Goal: Task Accomplishment & Management: Manage account settings

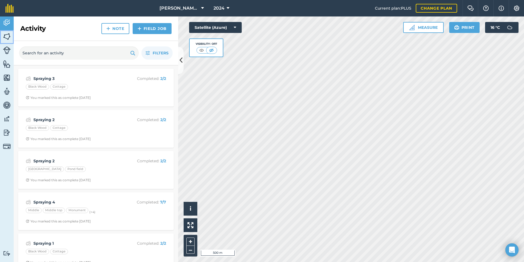
click at [4, 36] on img at bounding box center [7, 36] width 8 height 8
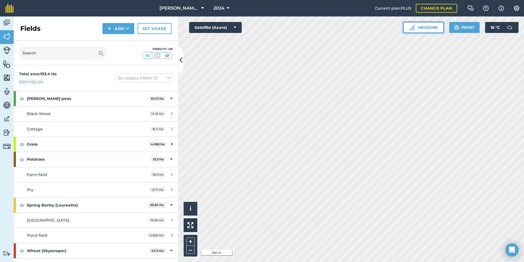
click at [419, 24] on button "Measure" at bounding box center [423, 27] width 41 height 11
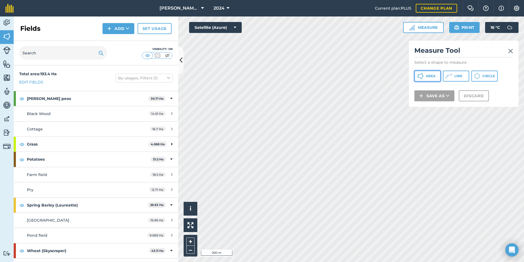
click at [434, 77] on span "Area" at bounding box center [431, 76] width 10 height 4
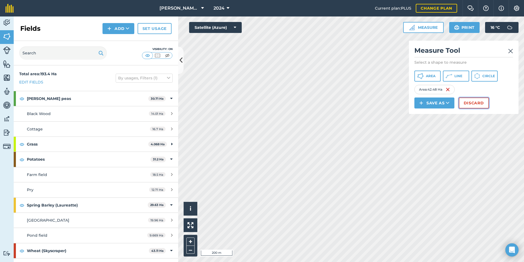
click at [478, 103] on button "Discard" at bounding box center [474, 102] width 30 height 11
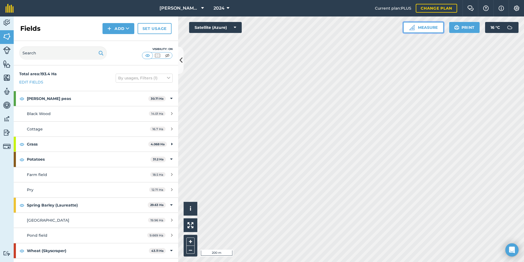
click at [429, 32] on button "Measure" at bounding box center [423, 27] width 41 height 11
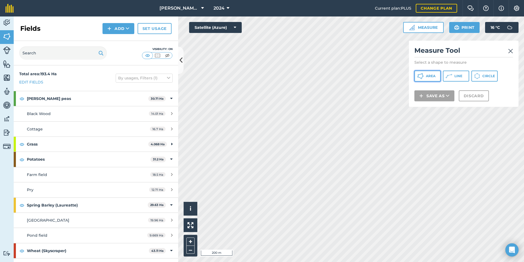
click at [429, 72] on button "Area" at bounding box center [427, 75] width 26 height 11
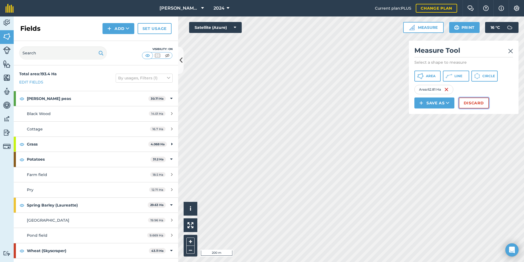
click at [473, 101] on button "Discard" at bounding box center [474, 102] width 30 height 11
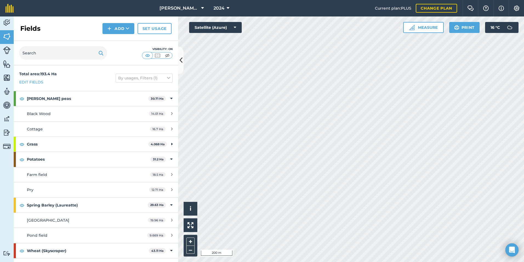
click at [424, 261] on html "[PERSON_NAME] Farm 2024 Current plan : PLUS Change plan Farm Chat Help Info Set…" at bounding box center [262, 131] width 524 height 262
click at [417, 25] on button "Measure" at bounding box center [423, 27] width 41 height 11
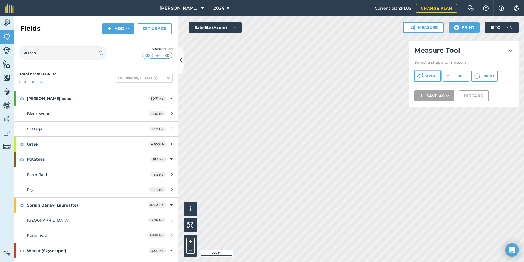
click at [426, 76] on span "Area" at bounding box center [431, 76] width 10 height 4
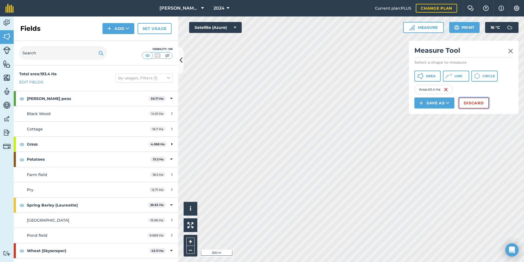
click at [473, 102] on button "Discard" at bounding box center [474, 102] width 30 height 11
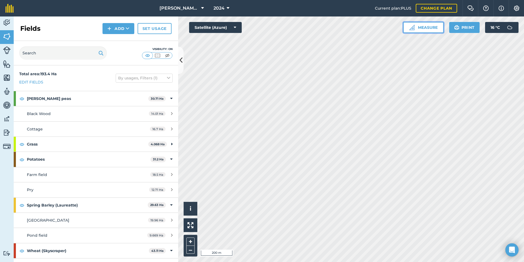
click at [434, 29] on button "Measure" at bounding box center [423, 27] width 41 height 11
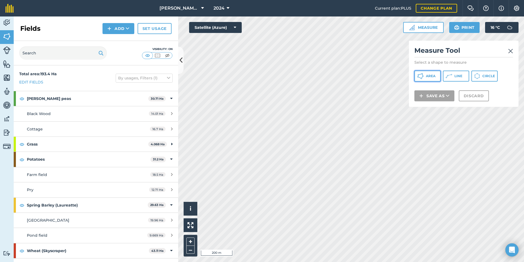
click at [432, 73] on button "Area" at bounding box center [427, 75] width 26 height 11
click at [510, 52] on img at bounding box center [510, 51] width 5 height 7
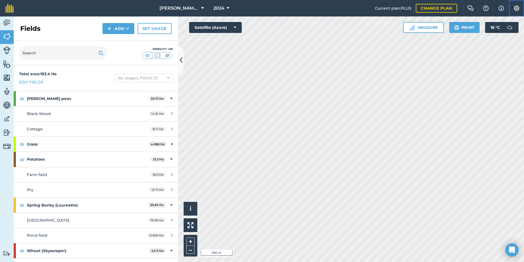
click at [518, 10] on img at bounding box center [516, 7] width 7 height 5
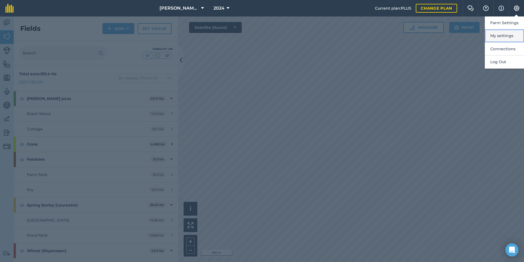
click at [500, 34] on button "My settings" at bounding box center [504, 35] width 39 height 13
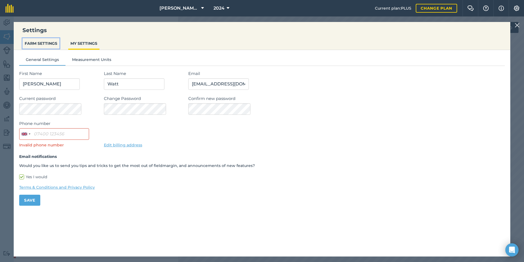
click at [46, 44] on button "FARM SETTINGS" at bounding box center [40, 43] width 37 height 10
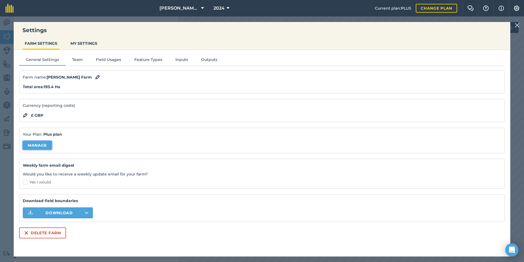
click at [42, 144] on link "Manage" at bounding box center [37, 145] width 29 height 9
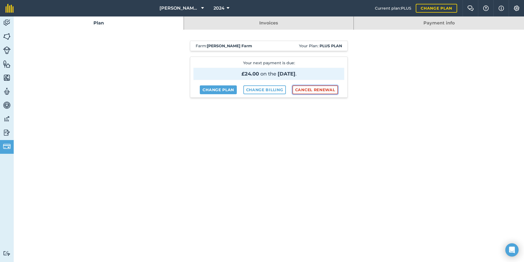
click at [312, 90] on button "Cancel renewal" at bounding box center [315, 89] width 46 height 9
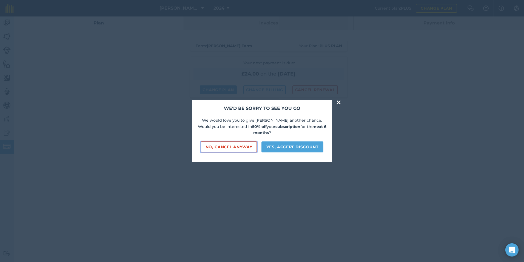
click at [228, 144] on button "No, cancel anyway" at bounding box center [229, 146] width 57 height 11
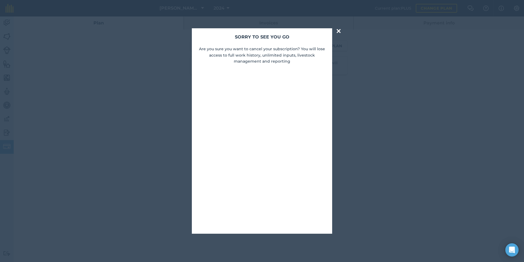
click at [338, 31] on button "×" at bounding box center [339, 30] width 6 height 11
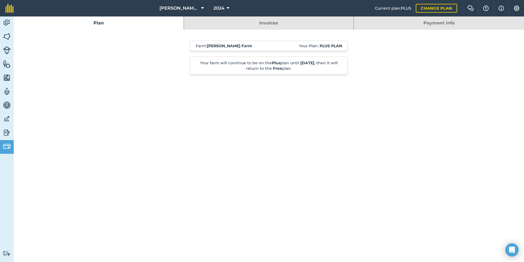
click at [457, 105] on div "Farm : [PERSON_NAME] Farm Your Plan: Plus plan Your farm will continue to be on…" at bounding box center [269, 206] width 510 height 353
click at [107, 21] on link "Plan" at bounding box center [99, 22] width 170 height 13
click at [98, 22] on link "Plan" at bounding box center [99, 22] width 170 height 13
click at [274, 25] on link "Invoices" at bounding box center [269, 22] width 170 height 13
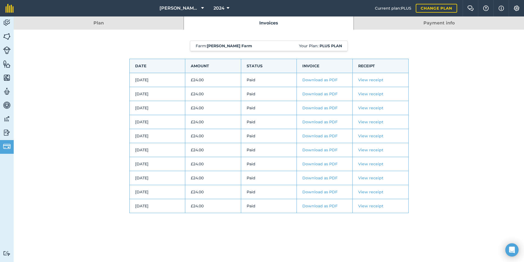
click at [107, 19] on link "Plan" at bounding box center [99, 22] width 170 height 13
